Goal: Task Accomplishment & Management: Use online tool/utility

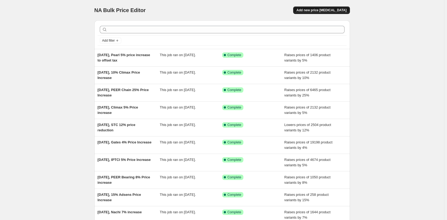
click at [348, 9] on button "Add new price [MEDICAL_DATA]" at bounding box center [321, 10] width 56 height 8
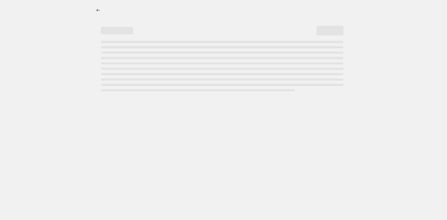
select select "percentage"
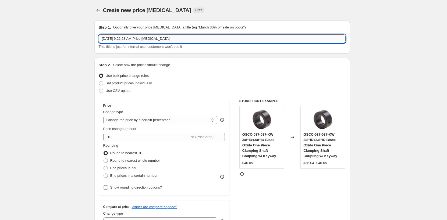
drag, startPoint x: 126, startPoint y: 38, endPoint x: 299, endPoint y: 35, distance: 172.7
click at [295, 35] on input "[DATE] 9:26:28 AM Price [MEDICAL_DATA]" at bounding box center [222, 38] width 247 height 9
type input "[DATE], Baldor 4% Price Increase"
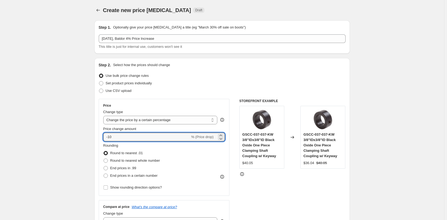
drag, startPoint x: 121, startPoint y: 133, endPoint x: 54, endPoint y: 135, distance: 67.5
type input "4"
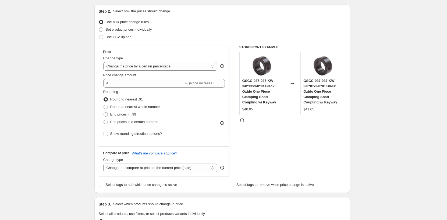
scroll to position [81, 0]
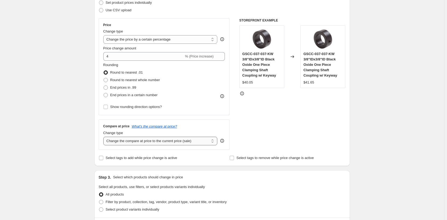
click at [121, 143] on select "Change the compare at price to the current price (sale) Change the compare at p…" at bounding box center [160, 141] width 114 height 9
select select "remove"
click at [104, 137] on select "Change the compare at price to the current price (sale) Change the compare at p…" at bounding box center [160, 141] width 114 height 9
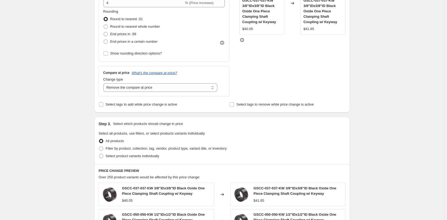
scroll to position [161, 0]
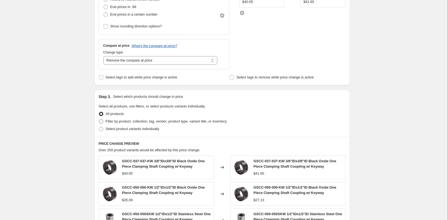
click at [101, 122] on span at bounding box center [101, 121] width 4 height 4
click at [99, 120] on input "Filter by product, collection, tag, vendor, product type, variant title, or inv…" at bounding box center [99, 119] width 0 height 0
radio input "true"
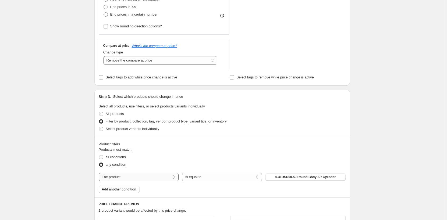
click at [137, 177] on select "The product The product's collection The product's tag The product's vendor The…" at bounding box center [139, 177] width 80 height 9
select select "vendor"
click at [307, 178] on span "Adsens Technology" at bounding box center [305, 177] width 30 height 4
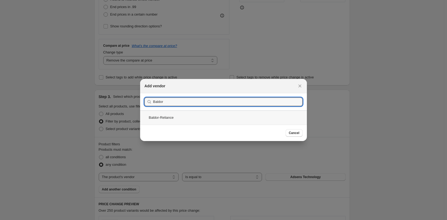
type input "Baldor"
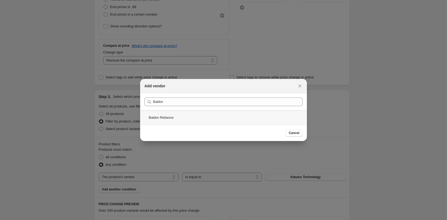
click at [178, 115] on div "Baldor-Reliance" at bounding box center [223, 118] width 167 height 14
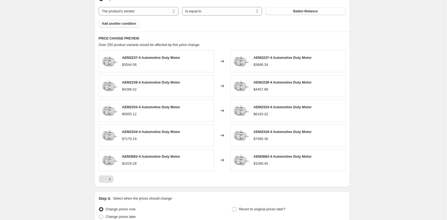
scroll to position [378, 0]
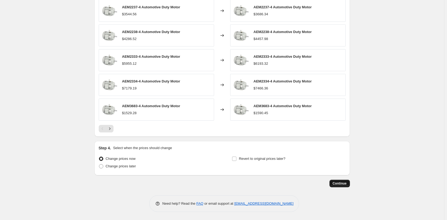
click at [342, 183] on span "Continue" at bounding box center [340, 184] width 14 height 4
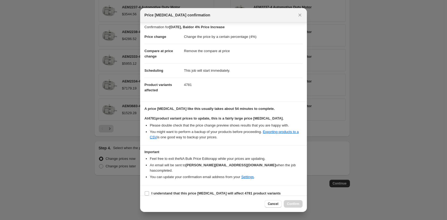
scroll to position [3, 0]
click at [148, 191] on input "I understand that this price change job will affect 4781 product variants" at bounding box center [147, 193] width 4 height 4
checkbox input "true"
click at [296, 203] on span "Confirm" at bounding box center [293, 204] width 12 height 4
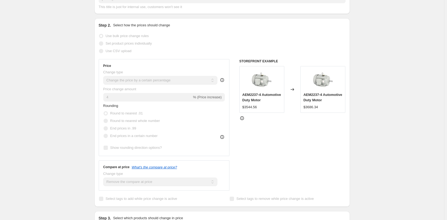
scroll to position [69, 0]
